Goal: Transaction & Acquisition: Purchase product/service

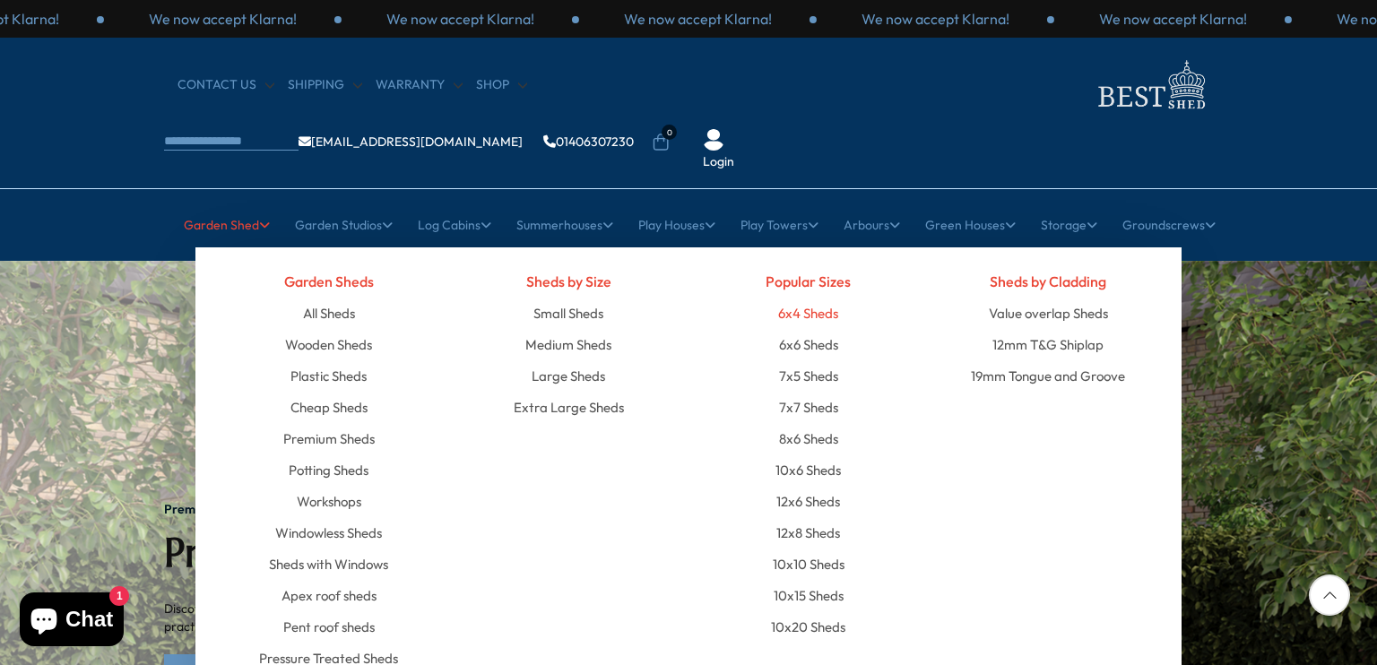
click at [804, 298] on link "6x4 Sheds" at bounding box center [808, 313] width 60 height 31
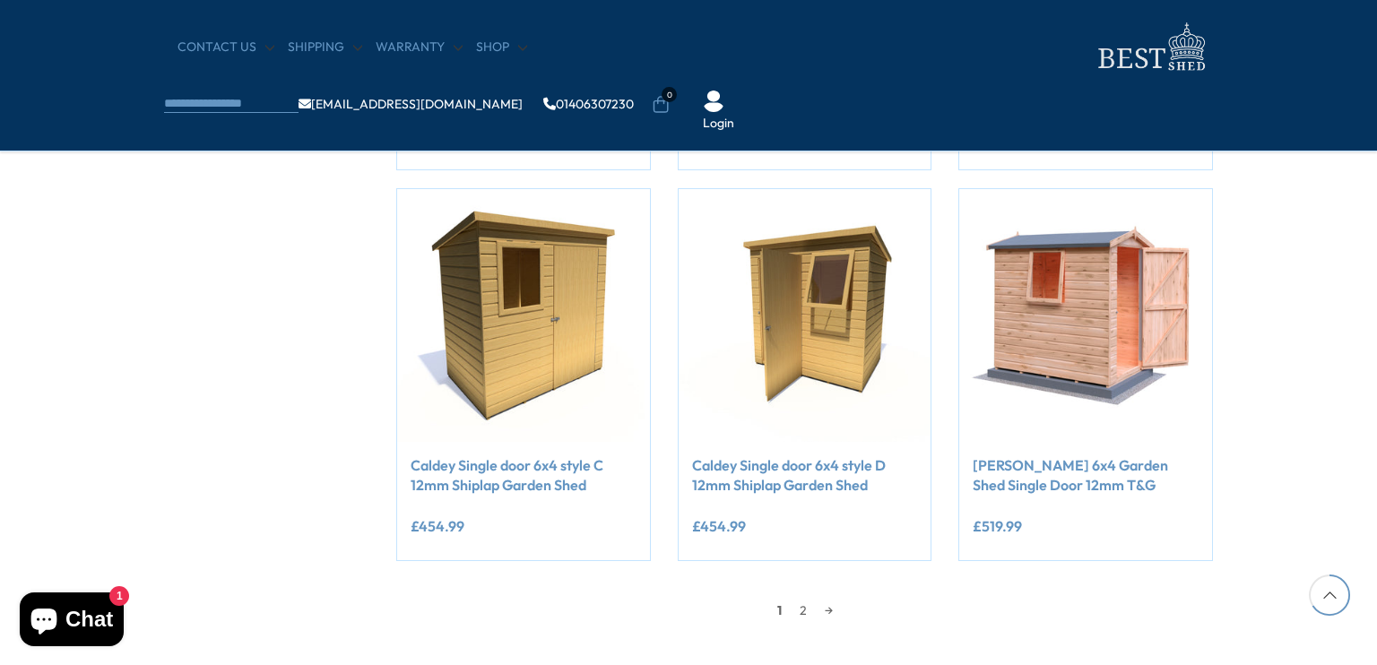
scroll to position [1435, 0]
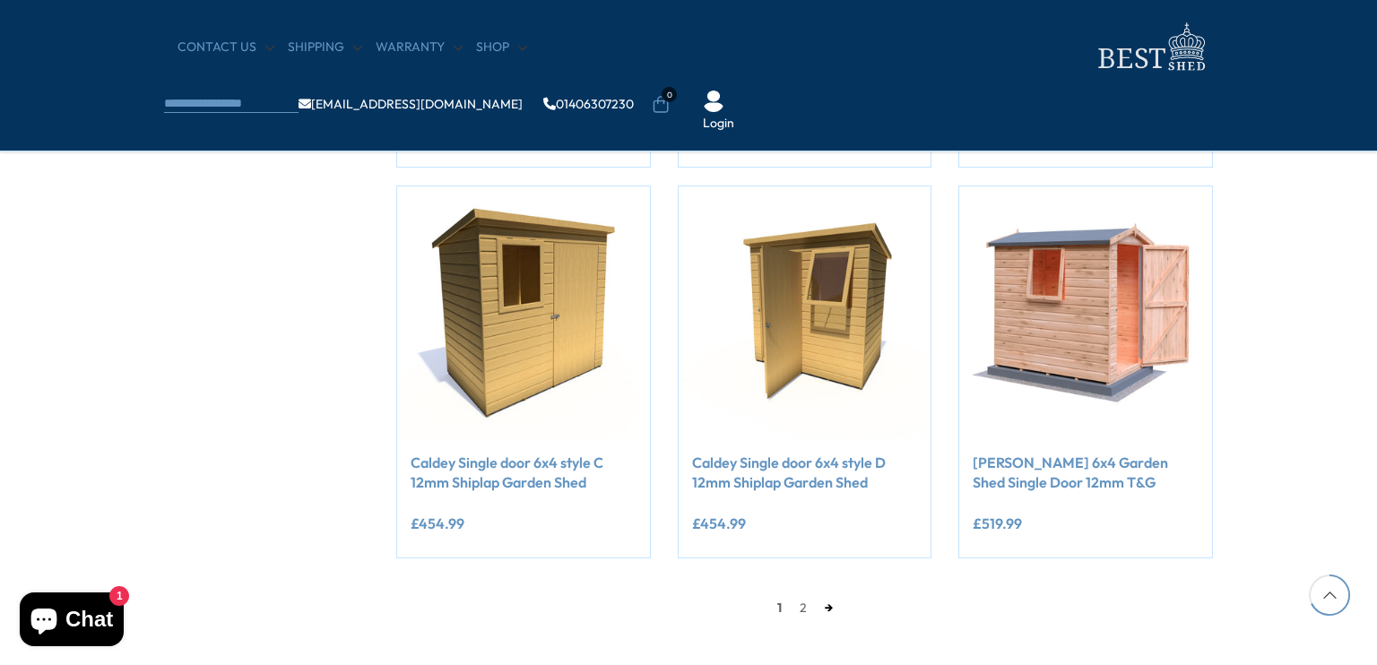
click at [825, 604] on link "→" at bounding box center [829, 608] width 26 height 27
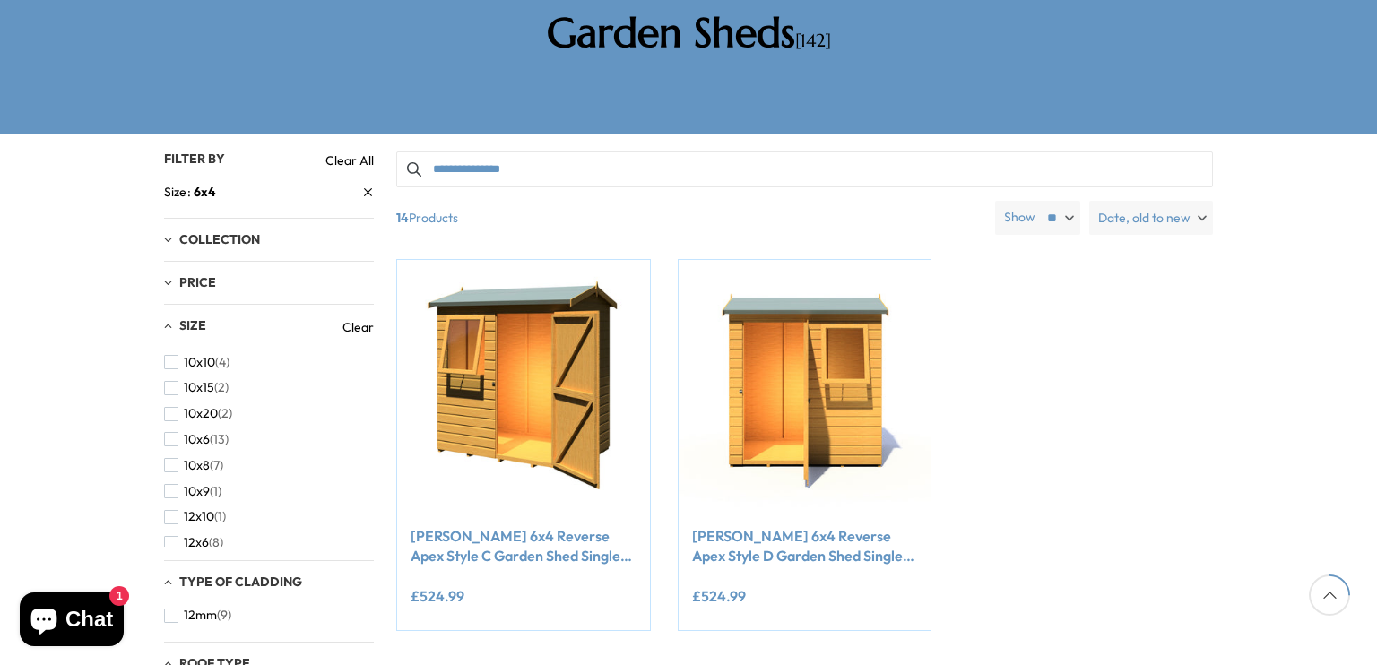
scroll to position [341, 0]
